Goal: Find specific page/section

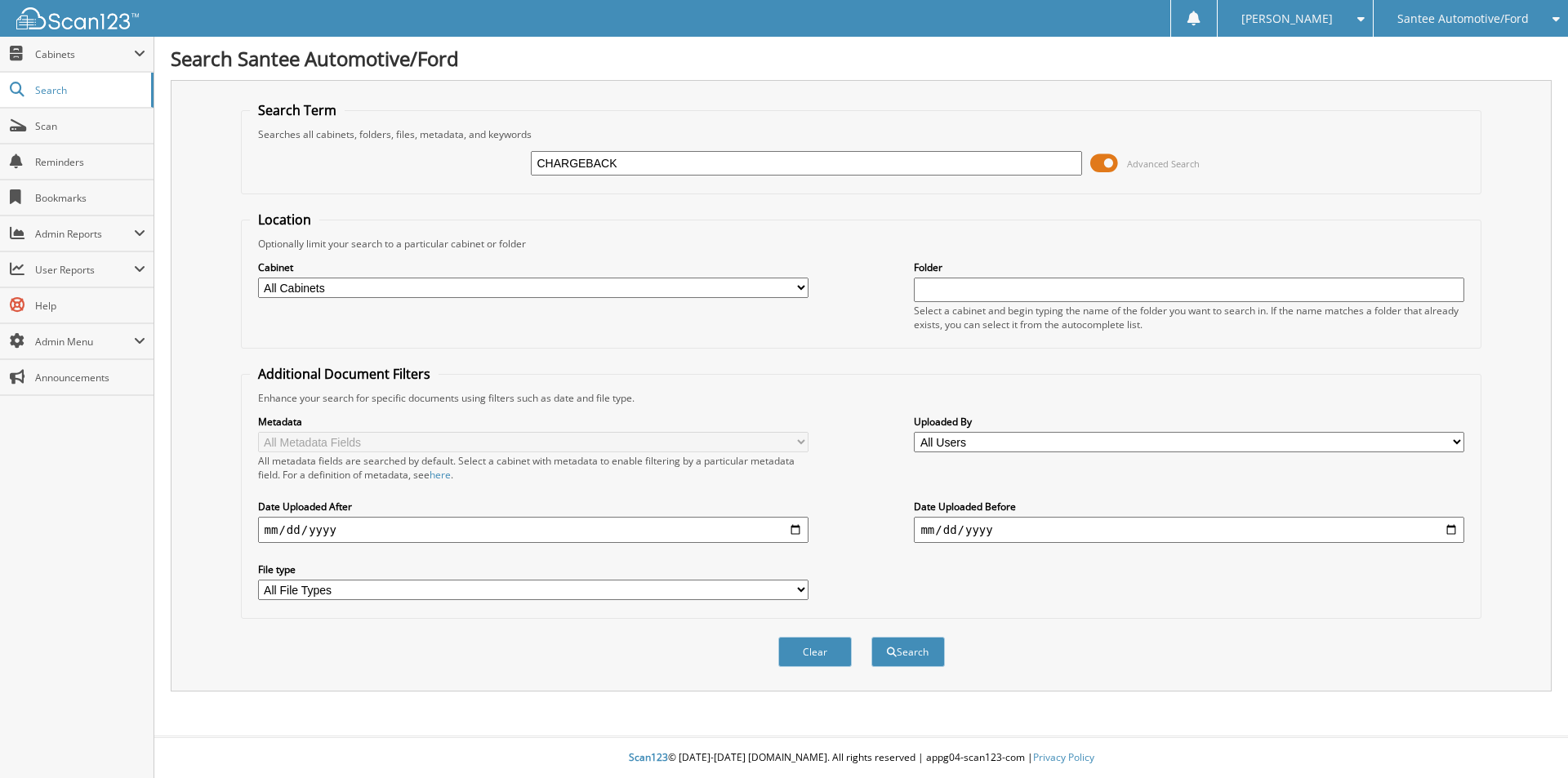
type input "CHARGEBACK"
click at [871, 637] on button "Search" at bounding box center [908, 652] width 73 height 31
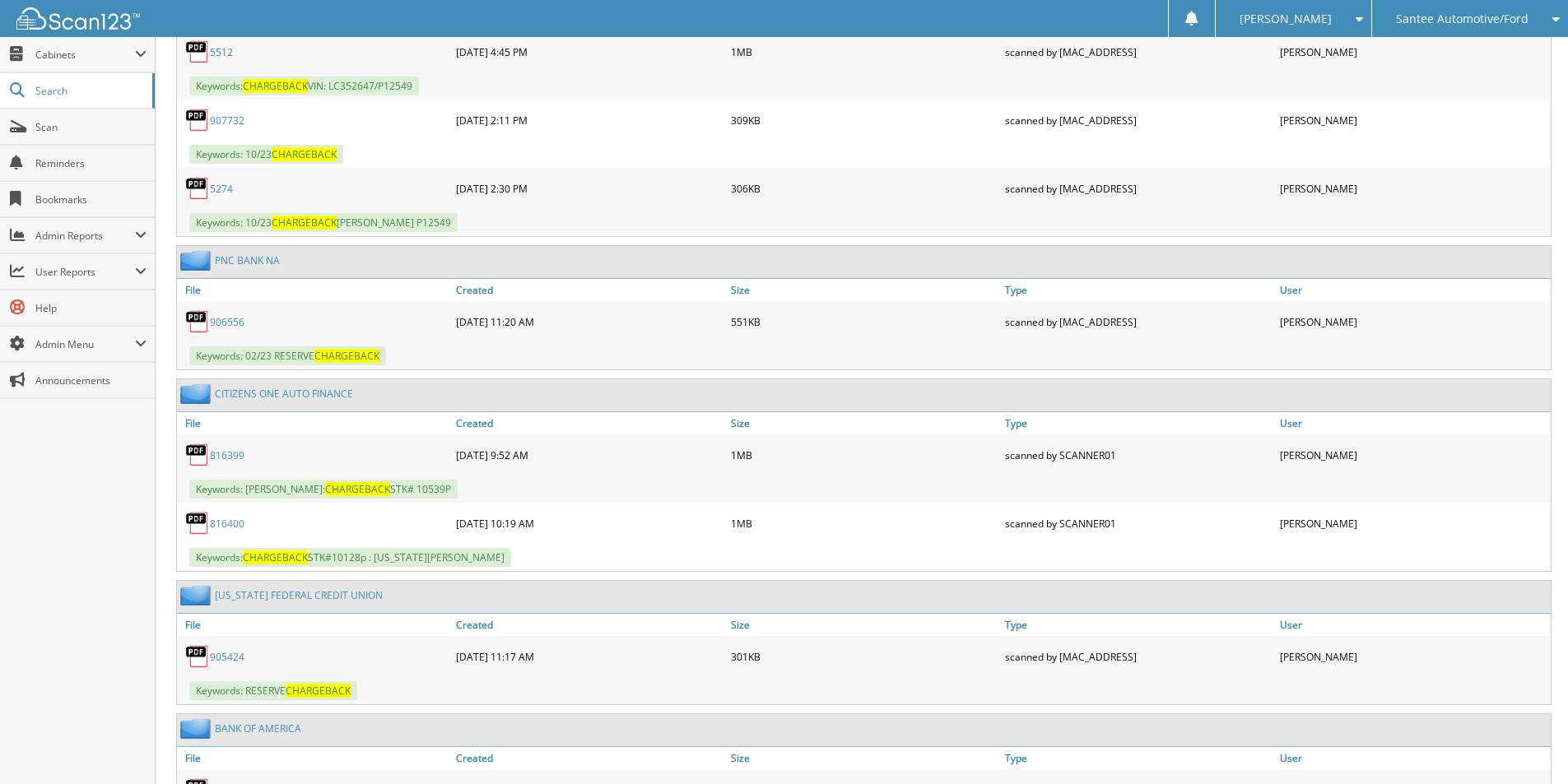
scroll to position [6980, 0]
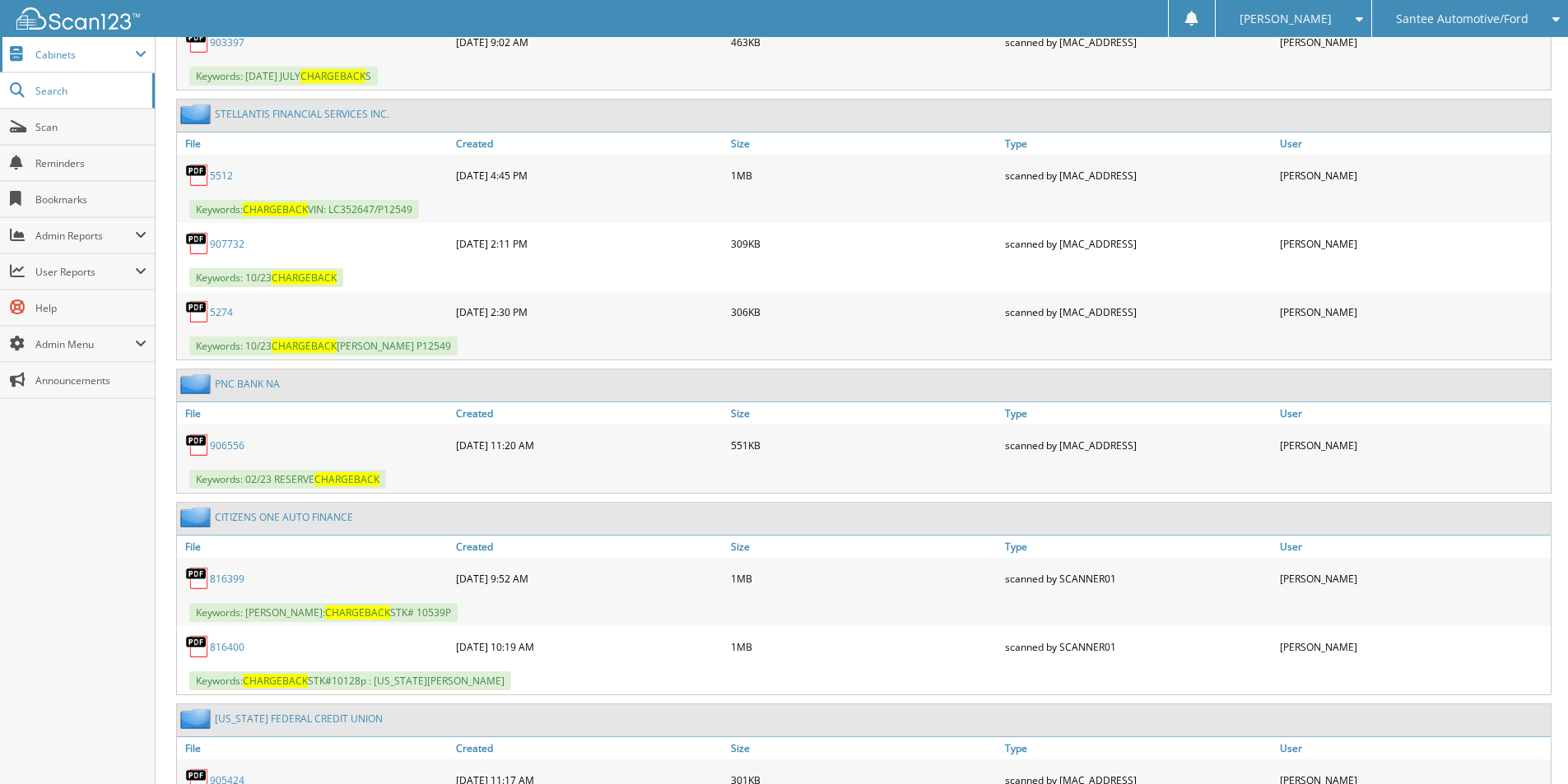
click at [56, 57] on span "Cabinets" at bounding box center [84, 55] width 99 height 14
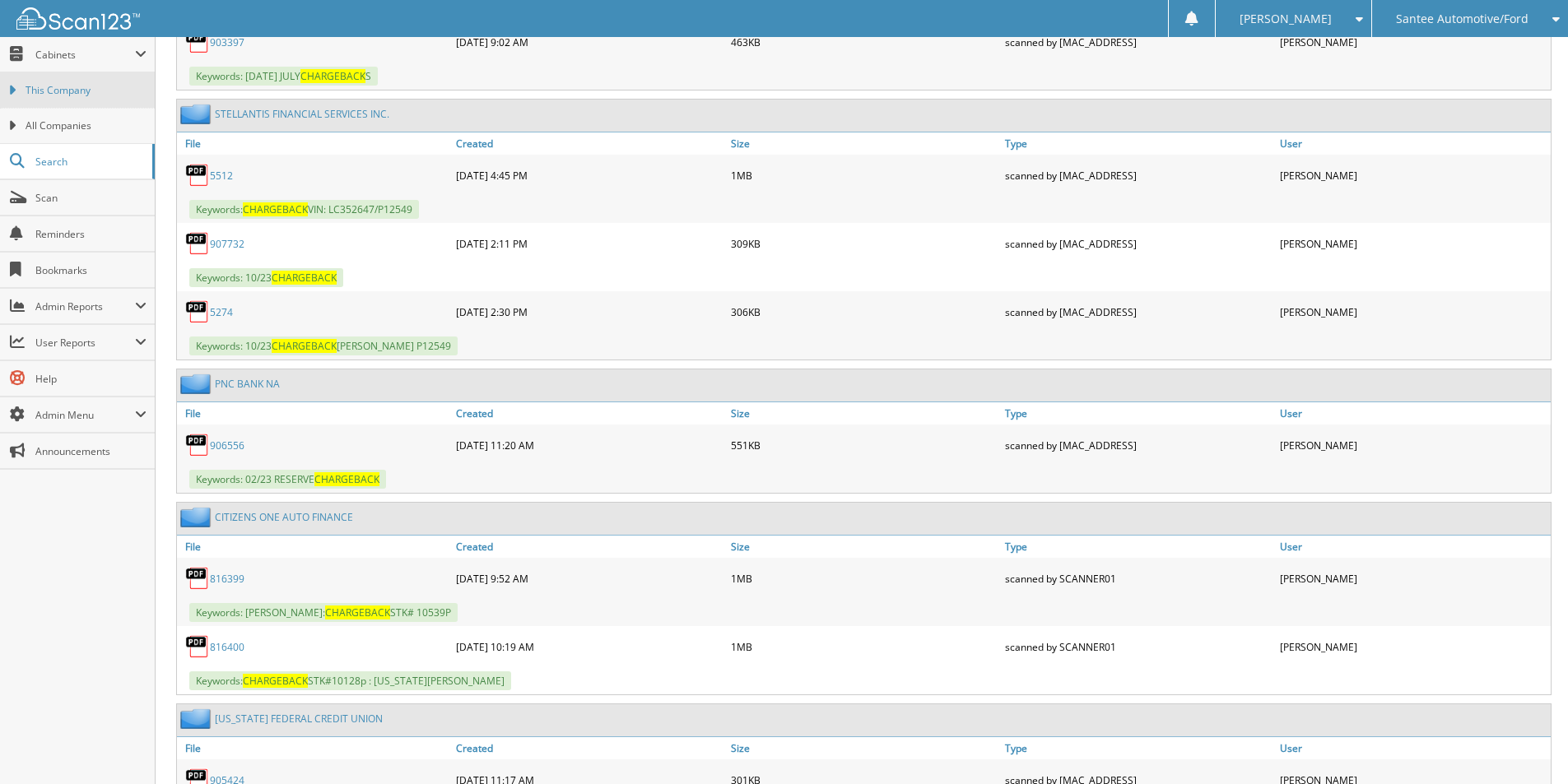
click at [82, 103] on link "This Company" at bounding box center [77, 90] width 155 height 35
